Goal: Task Accomplishment & Management: Use online tool/utility

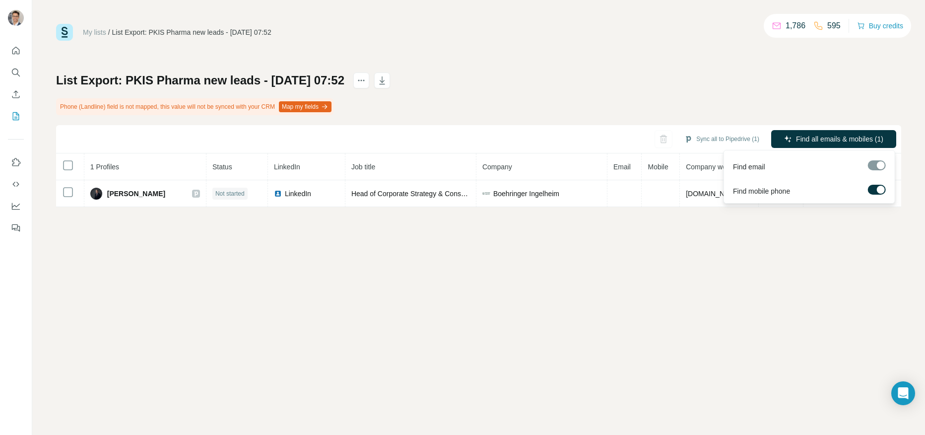
click at [874, 192] on label at bounding box center [877, 190] width 18 height 10
click at [873, 166] on div at bounding box center [877, 165] width 18 height 10
click at [857, 140] on span "Find all emails (1)" at bounding box center [857, 139] width 55 height 10
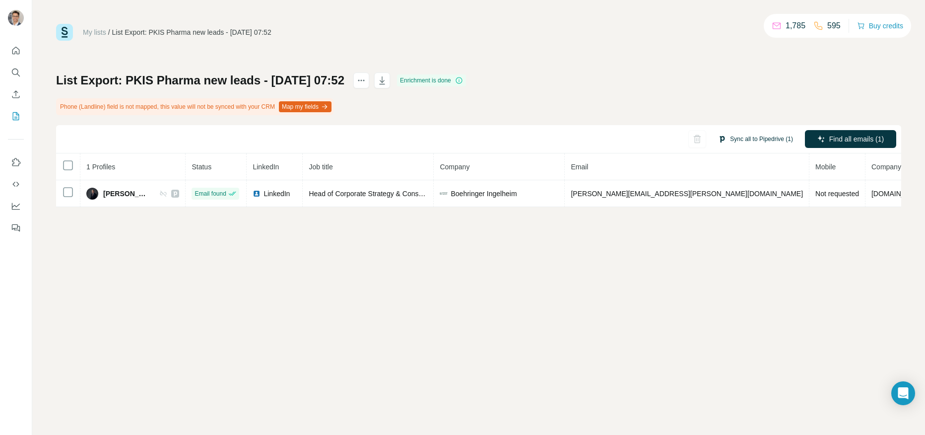
click at [745, 141] on button "Sync all to Pipedrive (1)" at bounding box center [755, 139] width 89 height 15
click at [702, 270] on div "My lists / List Export: PKIS Pharma new leads - [DATE] 07:52 1,785 595 Buy cred…" at bounding box center [478, 217] width 893 height 435
click at [747, 140] on button "Sync all to Pipedrive (1)" at bounding box center [755, 139] width 89 height 15
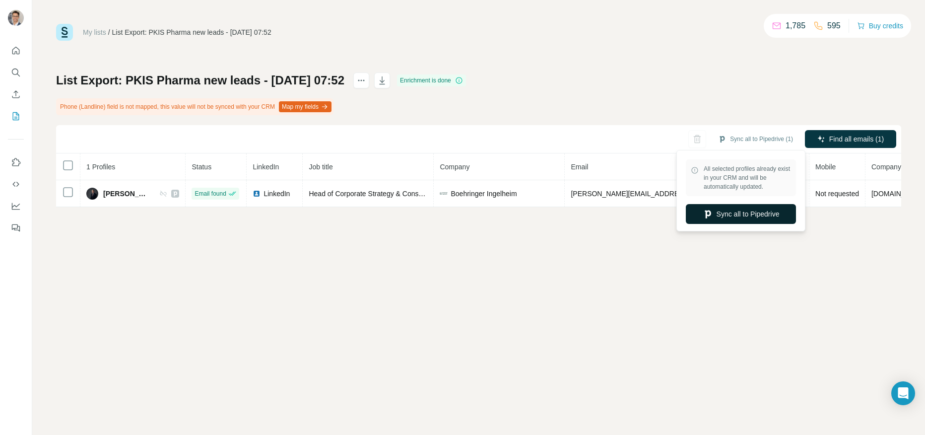
click at [727, 216] on button "Sync all to Pipedrive" at bounding box center [741, 214] width 110 height 20
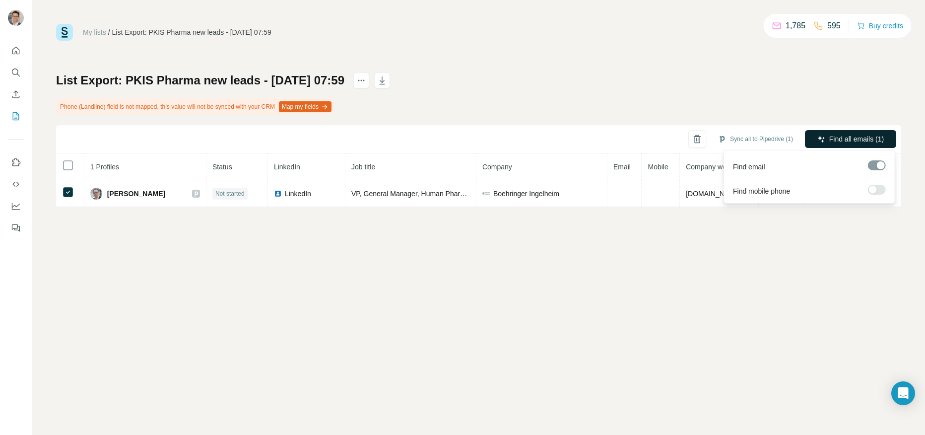
click at [842, 140] on span "Find all emails (1)" at bounding box center [857, 139] width 55 height 10
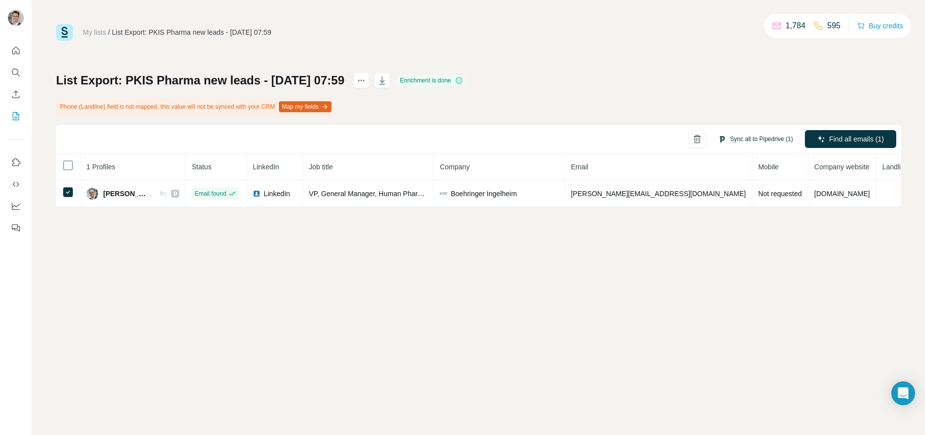
click at [748, 140] on button "Sync all to Pipedrive (1)" at bounding box center [755, 139] width 89 height 15
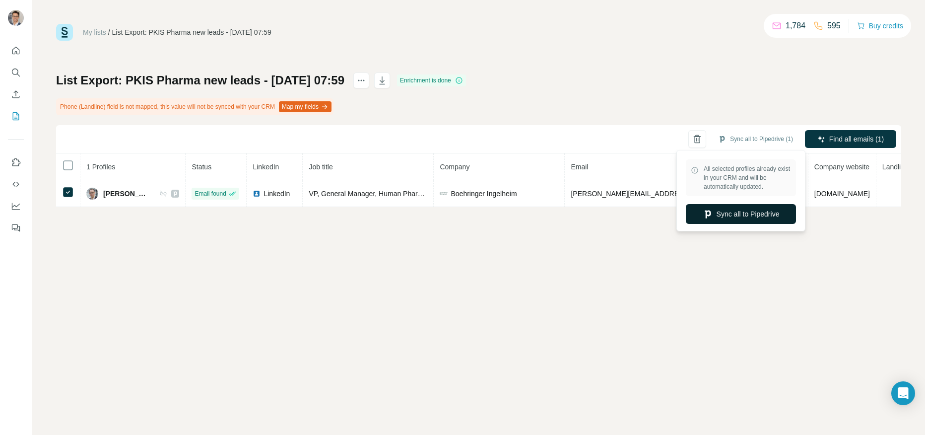
click at [732, 214] on button "Sync all to Pipedrive" at bounding box center [741, 214] width 110 height 20
